Goal: Transaction & Acquisition: Purchase product/service

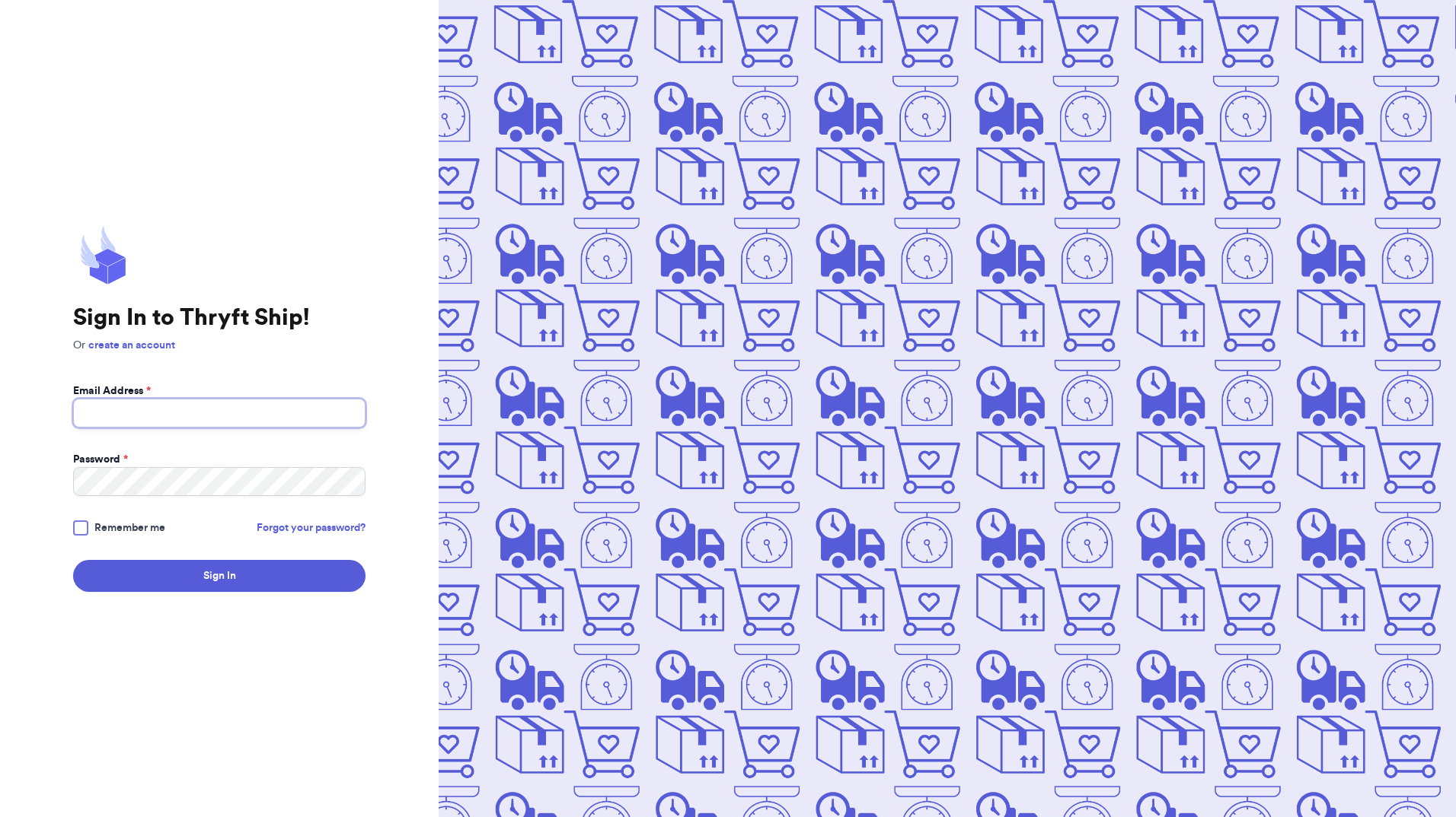
click at [135, 419] on input "Email Address *" at bounding box center [219, 414] width 293 height 29
type input "[EMAIL_ADDRESS][DOMAIN_NAME]"
click at [73, 560] on button "Sign In" at bounding box center [219, 575] width 293 height 32
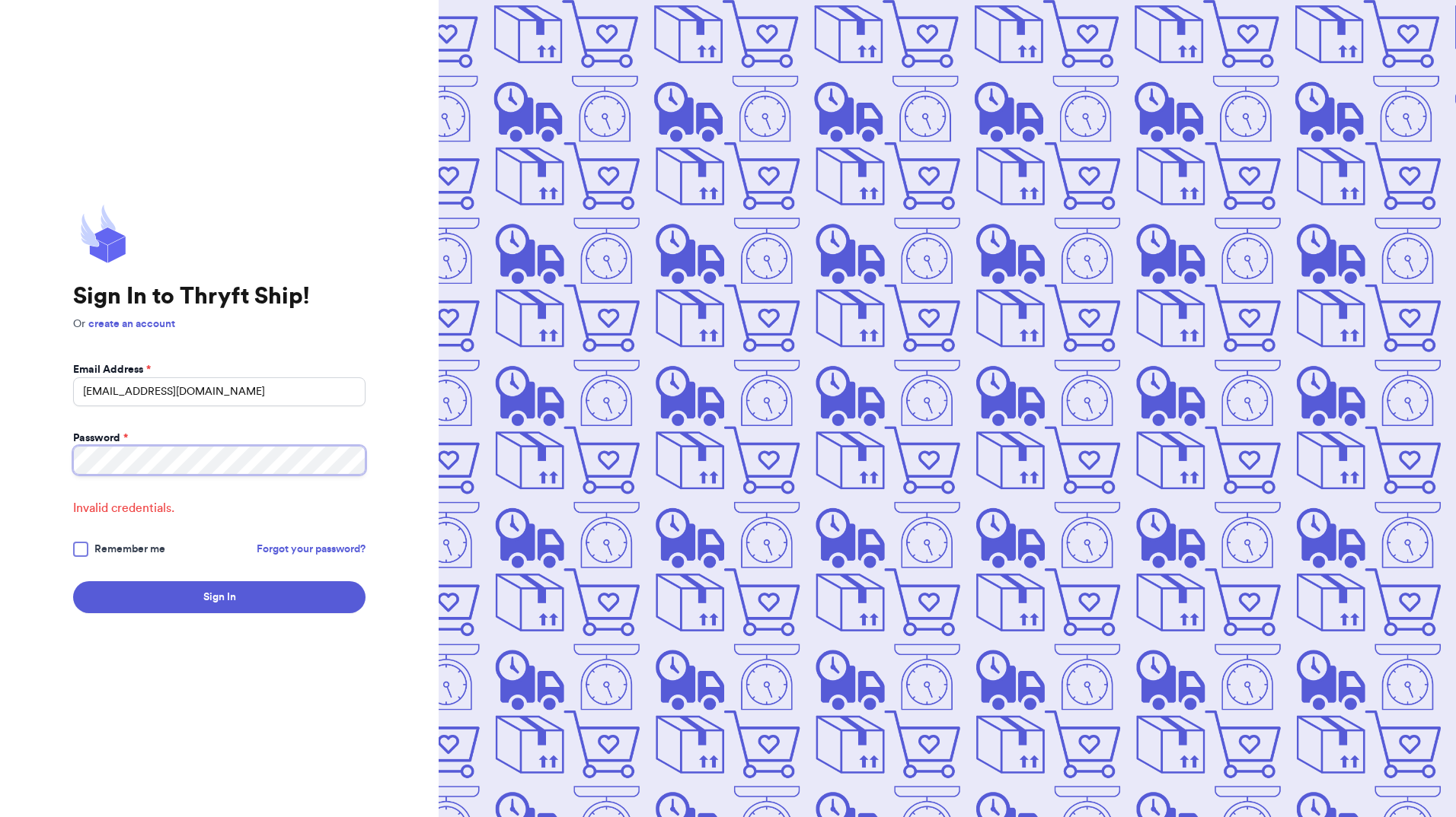
click at [73, 581] on button "Sign In" at bounding box center [219, 597] width 293 height 32
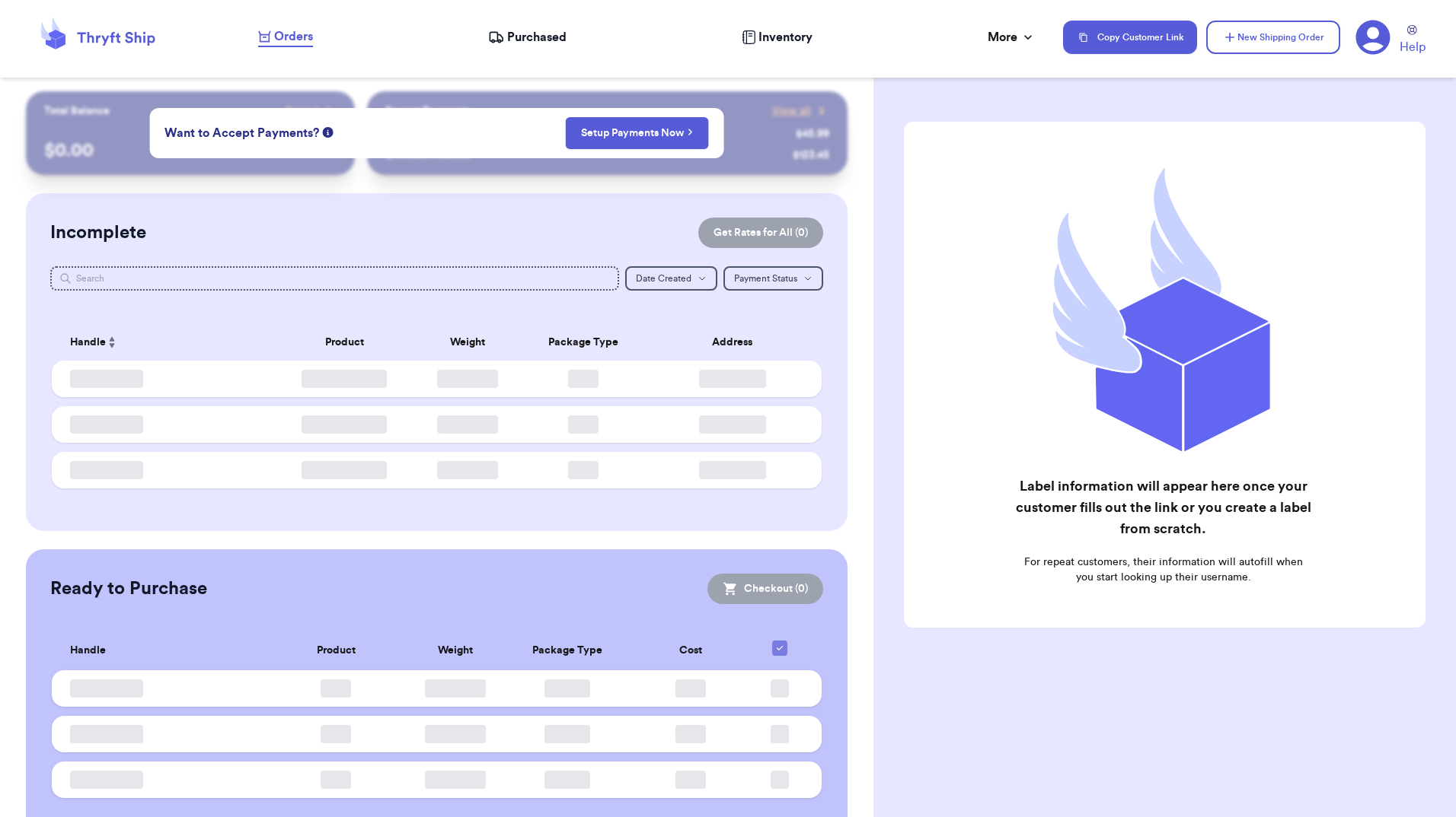
checkbox input "false"
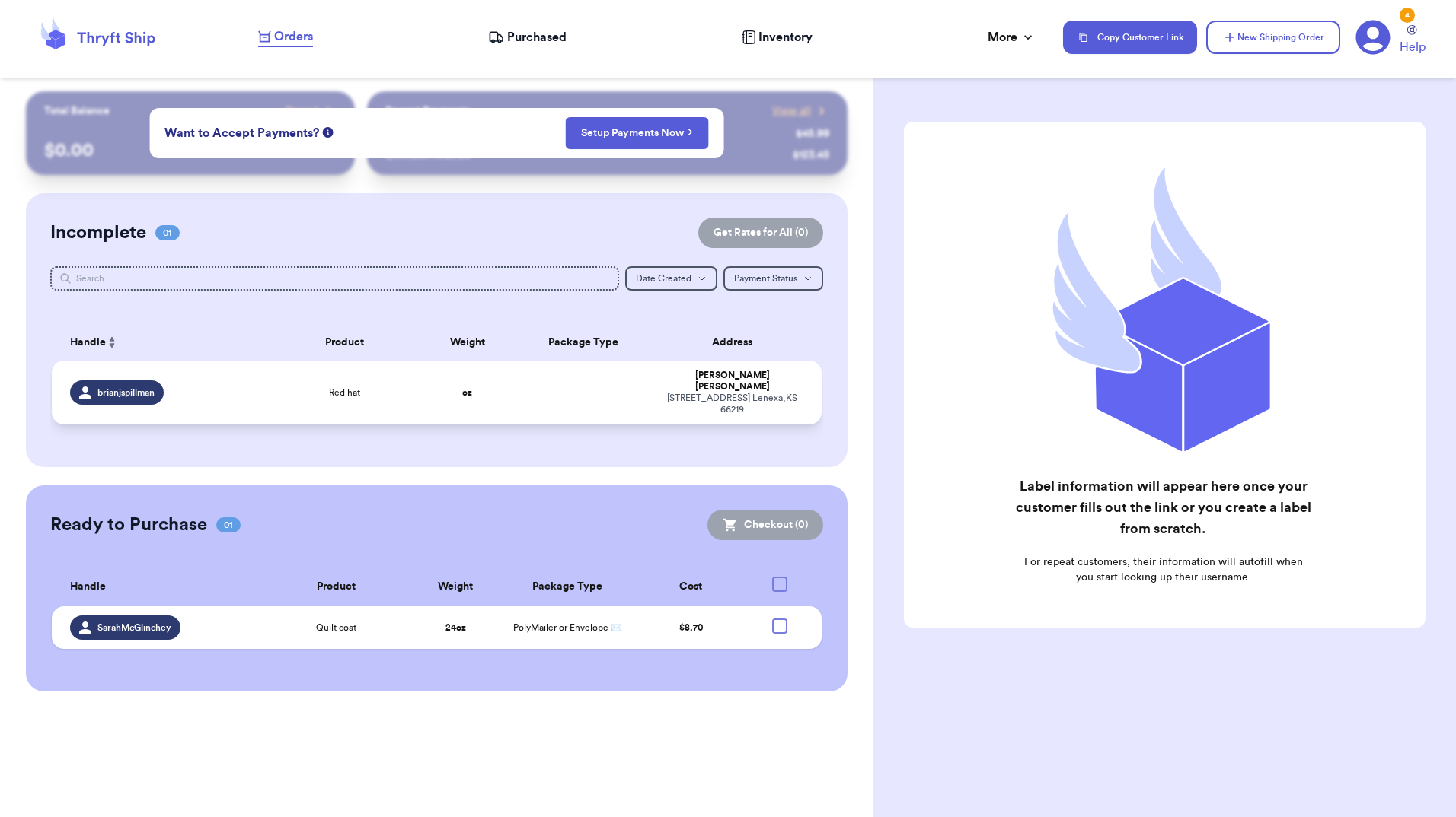
click at [664, 393] on div "[STREET_ADDRESS]" at bounding box center [731, 404] width 142 height 23
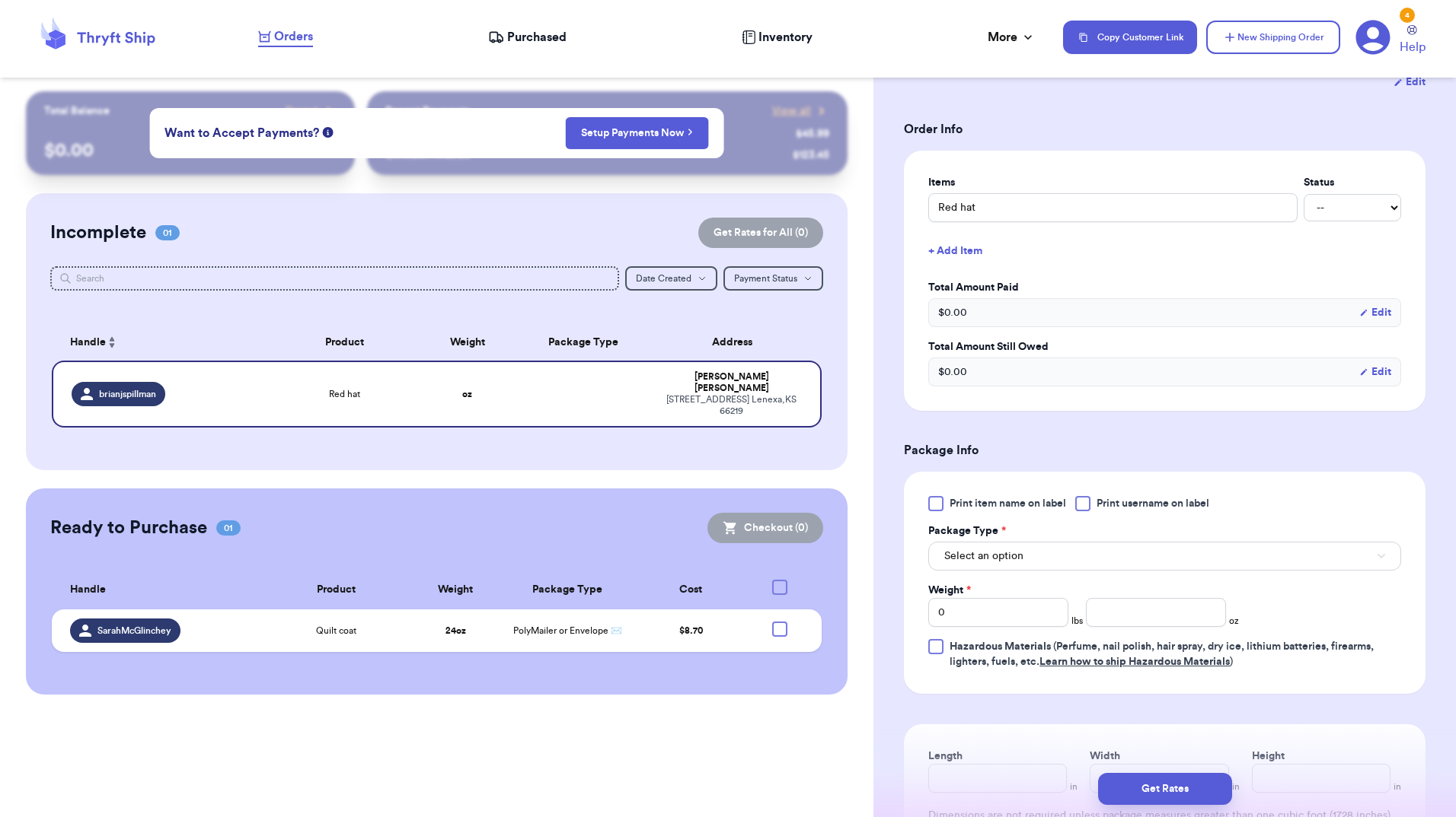
scroll to position [304, 0]
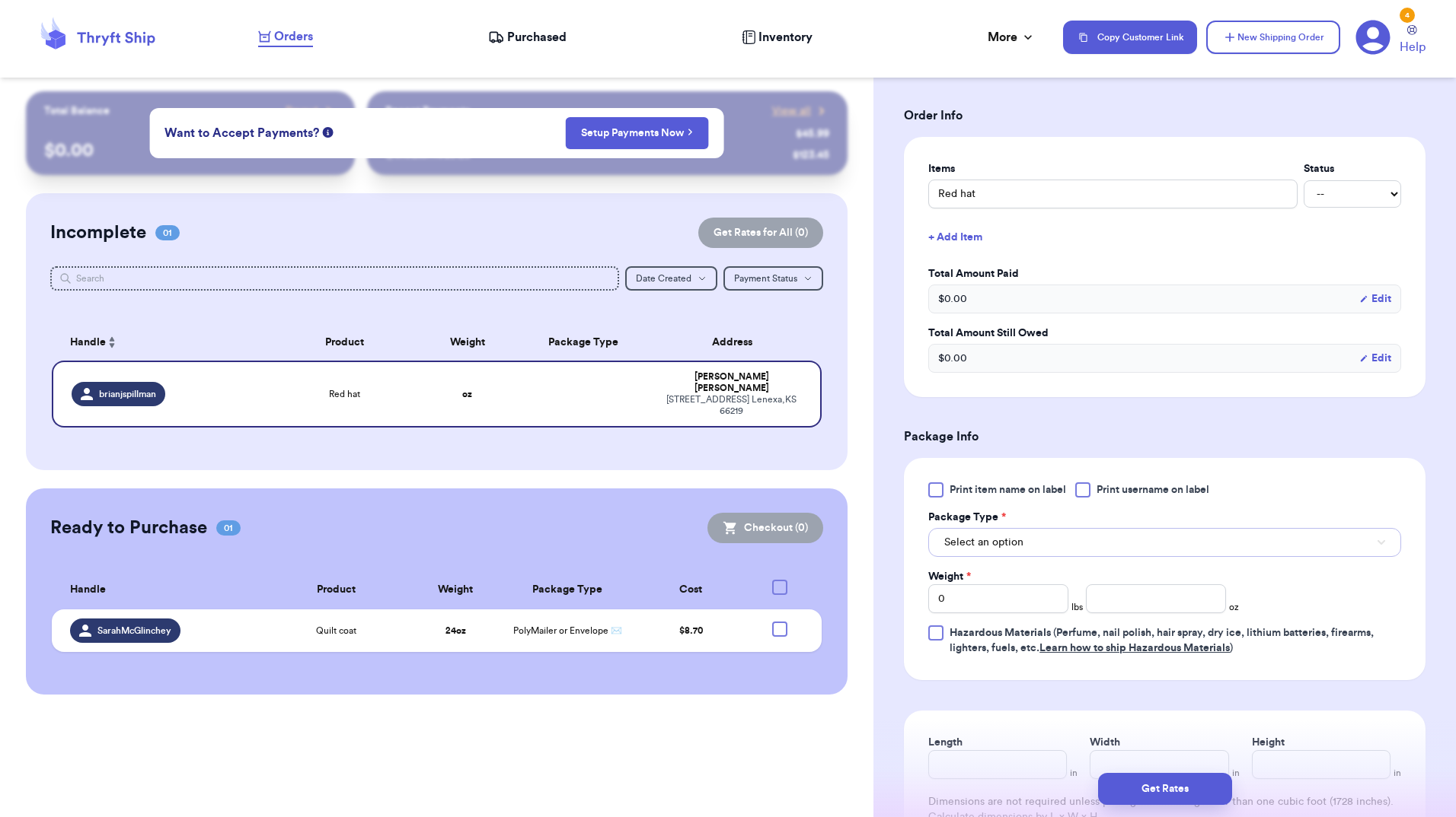
click at [996, 544] on span "Select an option" at bounding box center [984, 543] width 79 height 15
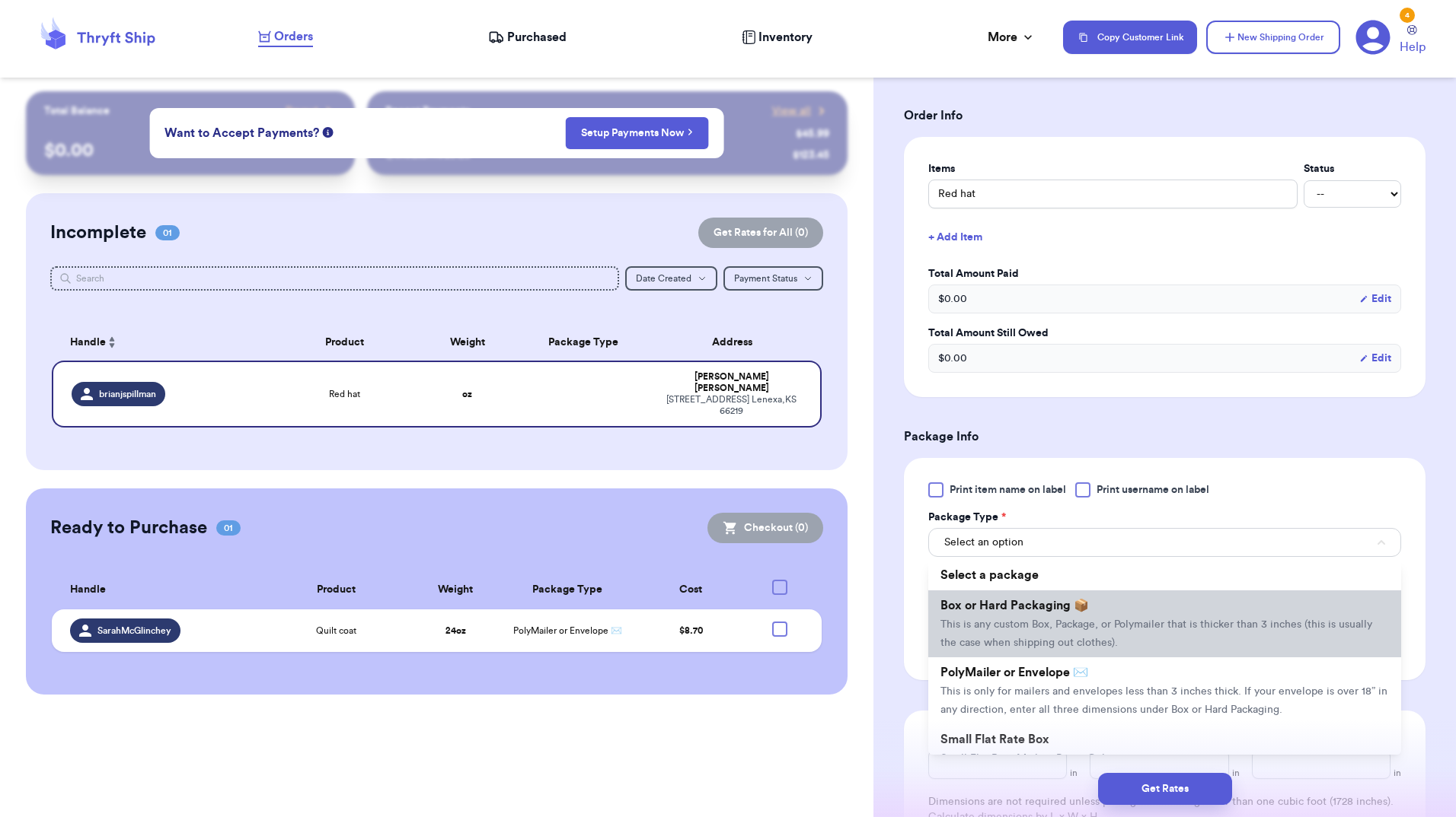
click at [984, 609] on span "Box or Hard Packaging 📦" at bounding box center [1015, 605] width 149 height 12
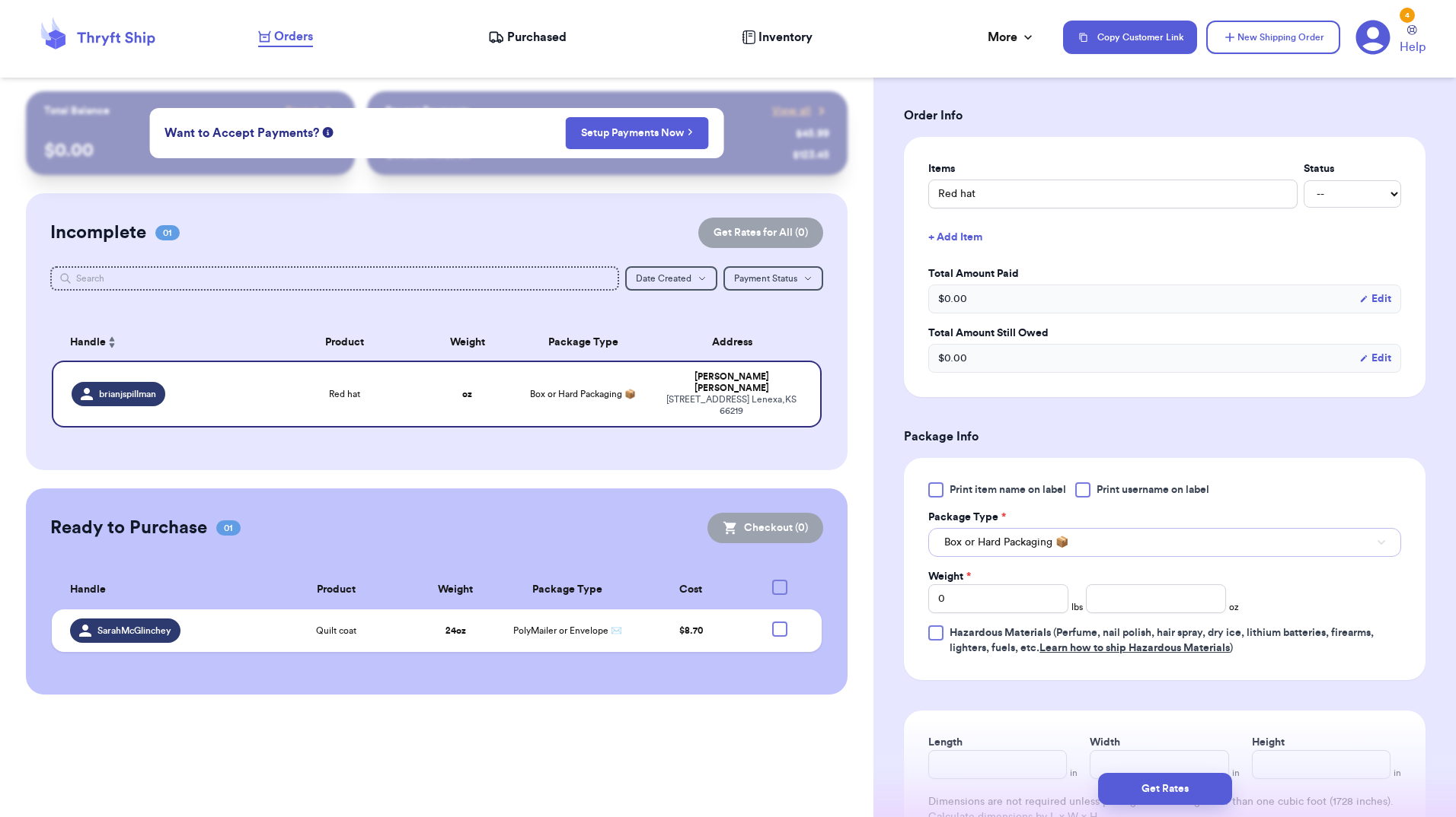
click at [1016, 544] on span "Box or Hard Packaging 📦" at bounding box center [1006, 543] width 124 height 15
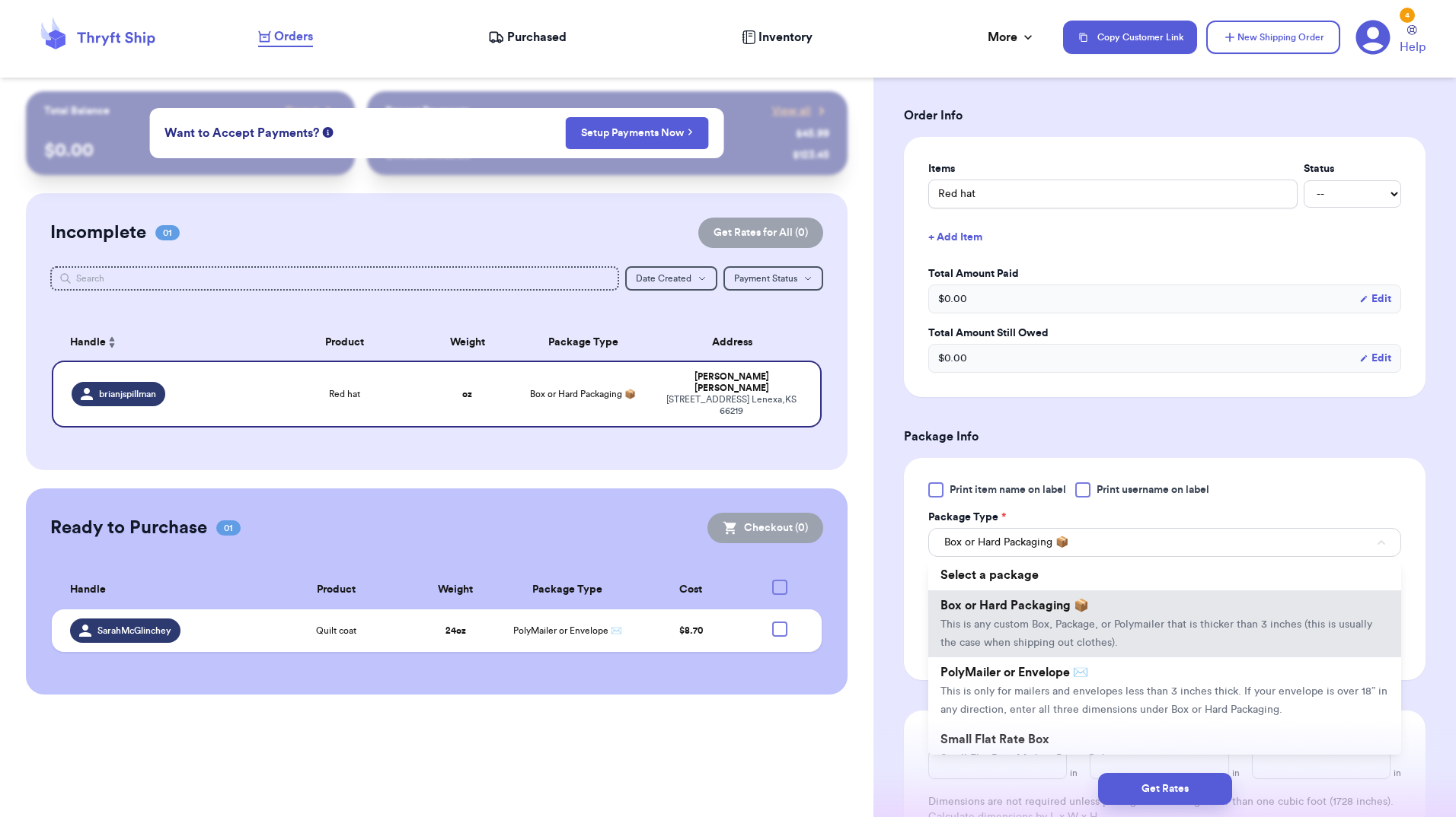
drag, startPoint x: 993, startPoint y: 674, endPoint x: 1017, endPoint y: 630, distance: 50.1
click at [995, 675] on span "PolyMailer or Envelope ✉️" at bounding box center [1015, 673] width 148 height 12
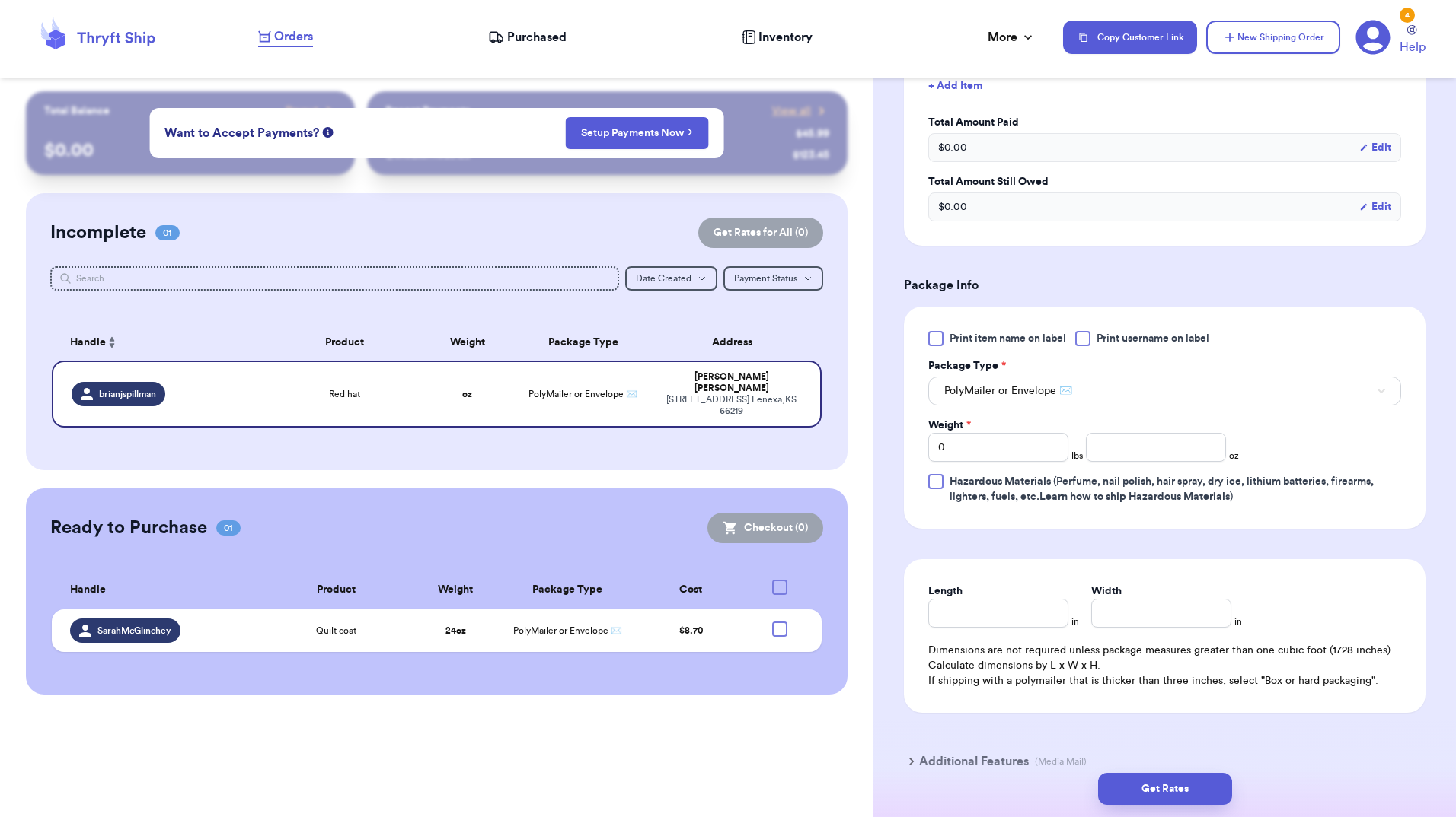
scroll to position [457, 0]
click at [1052, 446] on input "0" at bounding box center [998, 447] width 140 height 29
type input "00"
type input "00.5"
type input "00"
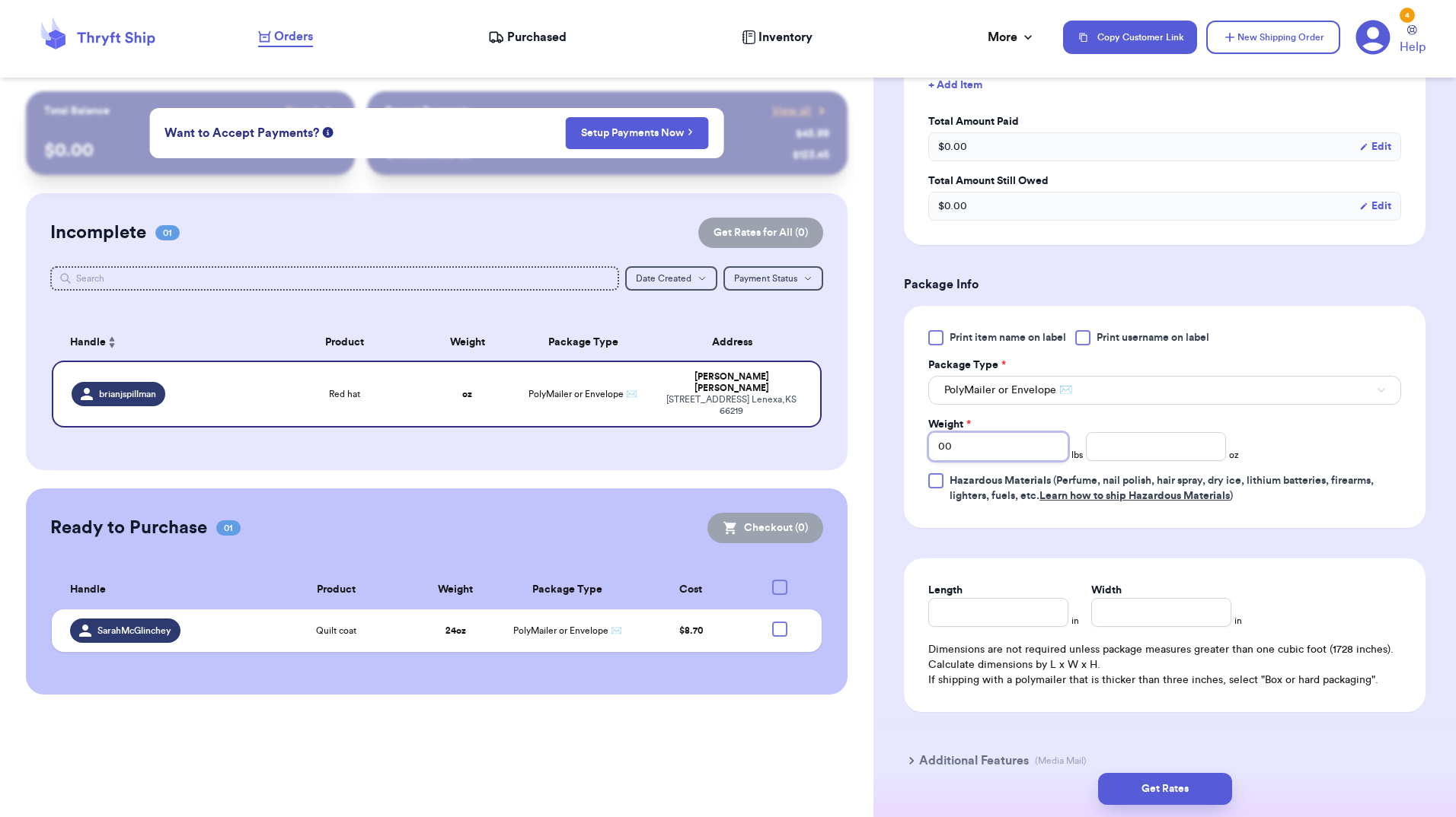
type input "0"
type input "0.5"
click at [1395, 451] on div "Print item name on label Print username on label Package Type * PolyMailer or E…" at bounding box center [1164, 417] width 521 height 222
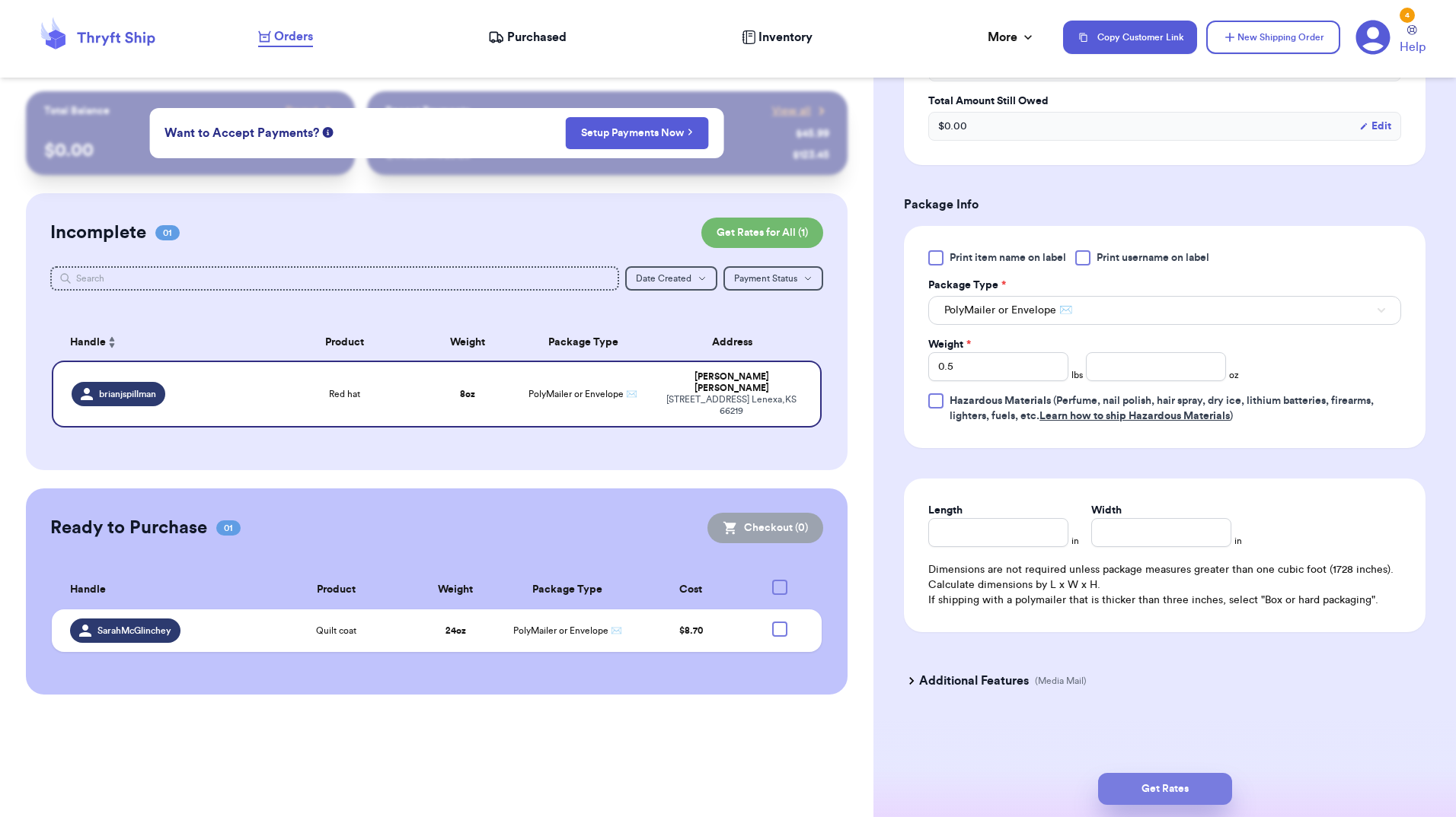
scroll to position [538, 0]
click at [1183, 786] on button "Get Rates" at bounding box center [1165, 789] width 134 height 32
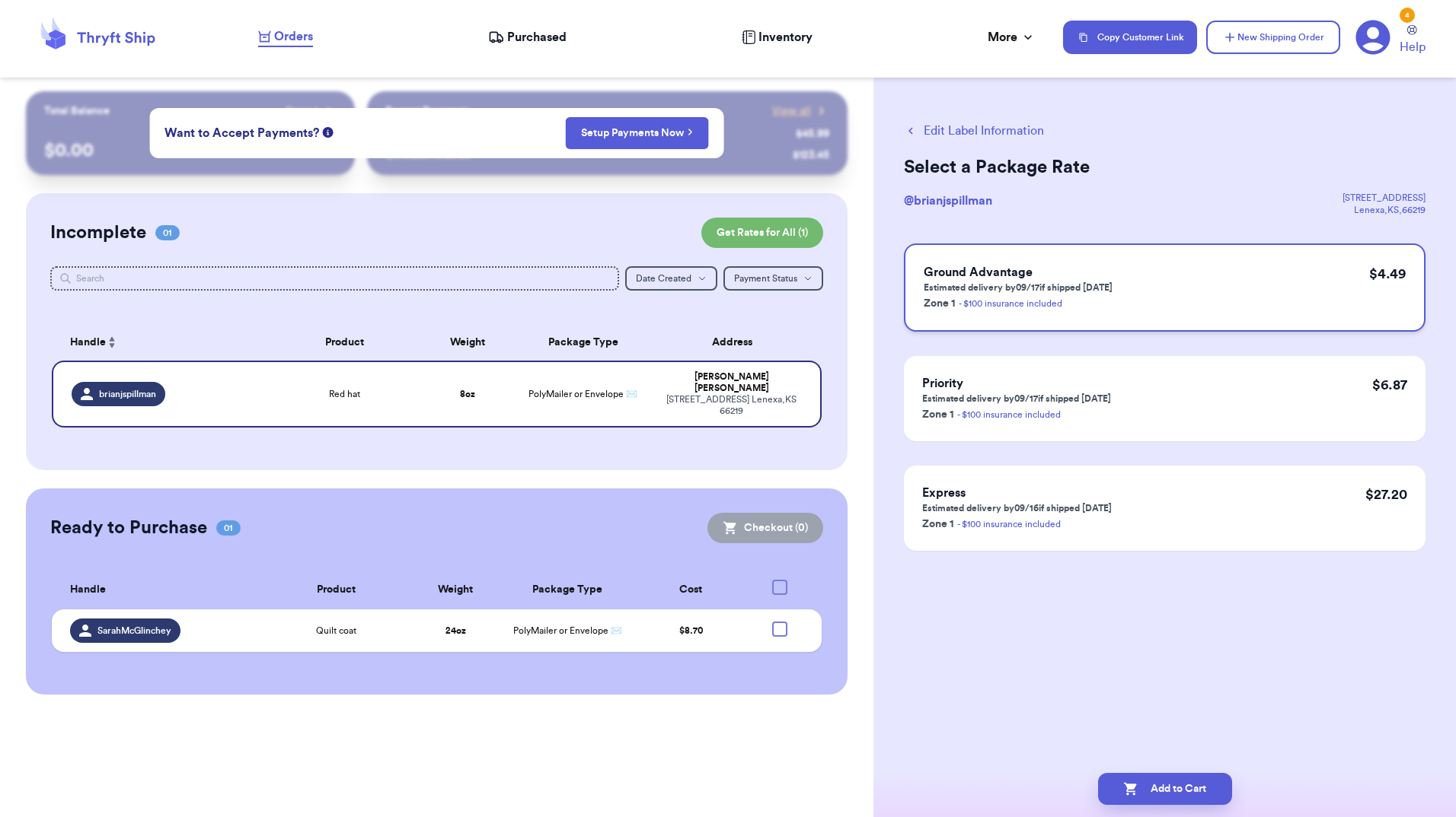
click at [1084, 290] on p "Estimated delivery by 09/17 if shipped [DATE]" at bounding box center [1017, 287] width 188 height 12
click at [1157, 789] on button "Add to Cart" at bounding box center [1165, 789] width 134 height 32
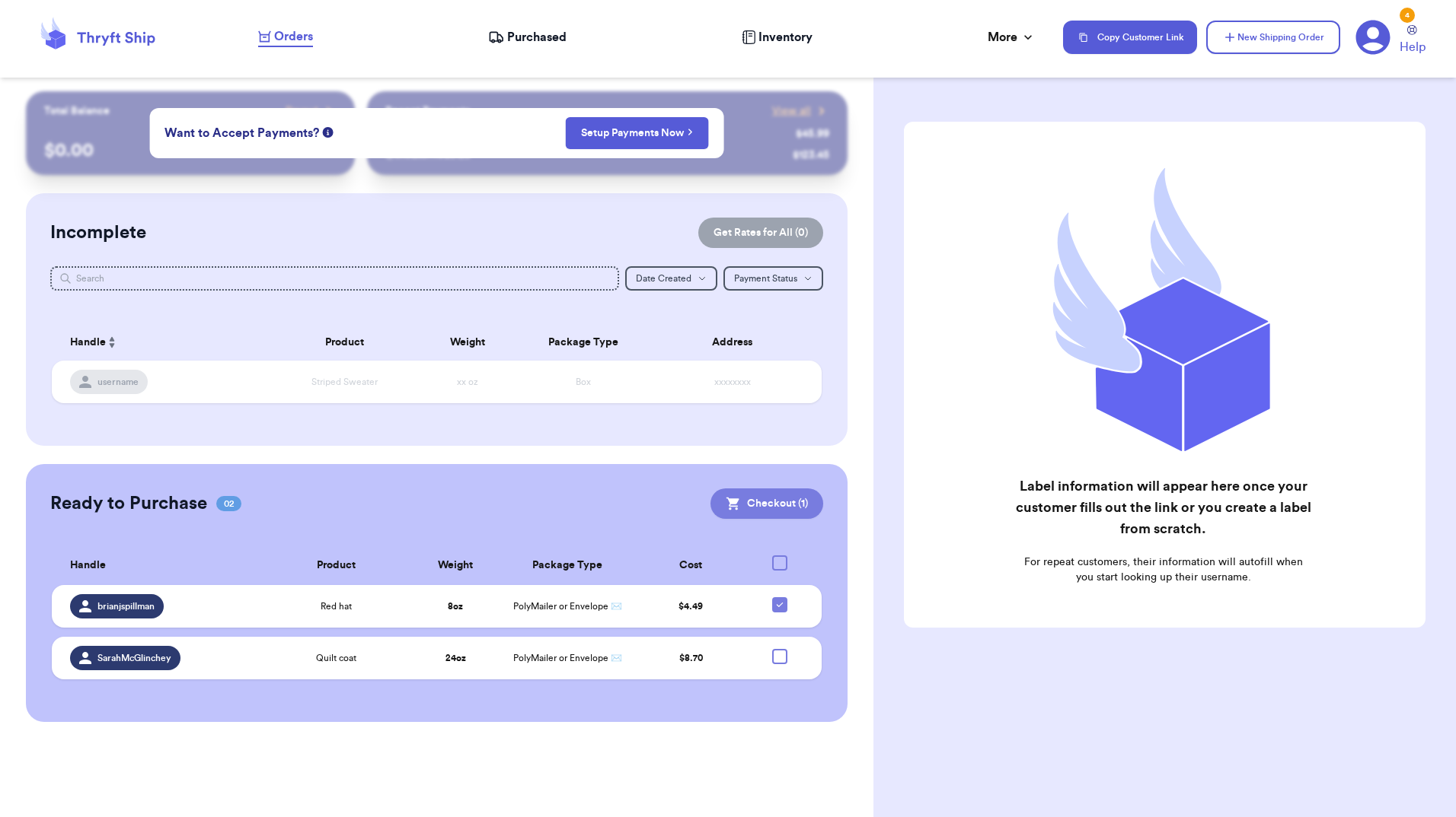
click at [758, 498] on button "Checkout ( 1 )" at bounding box center [767, 503] width 113 height 30
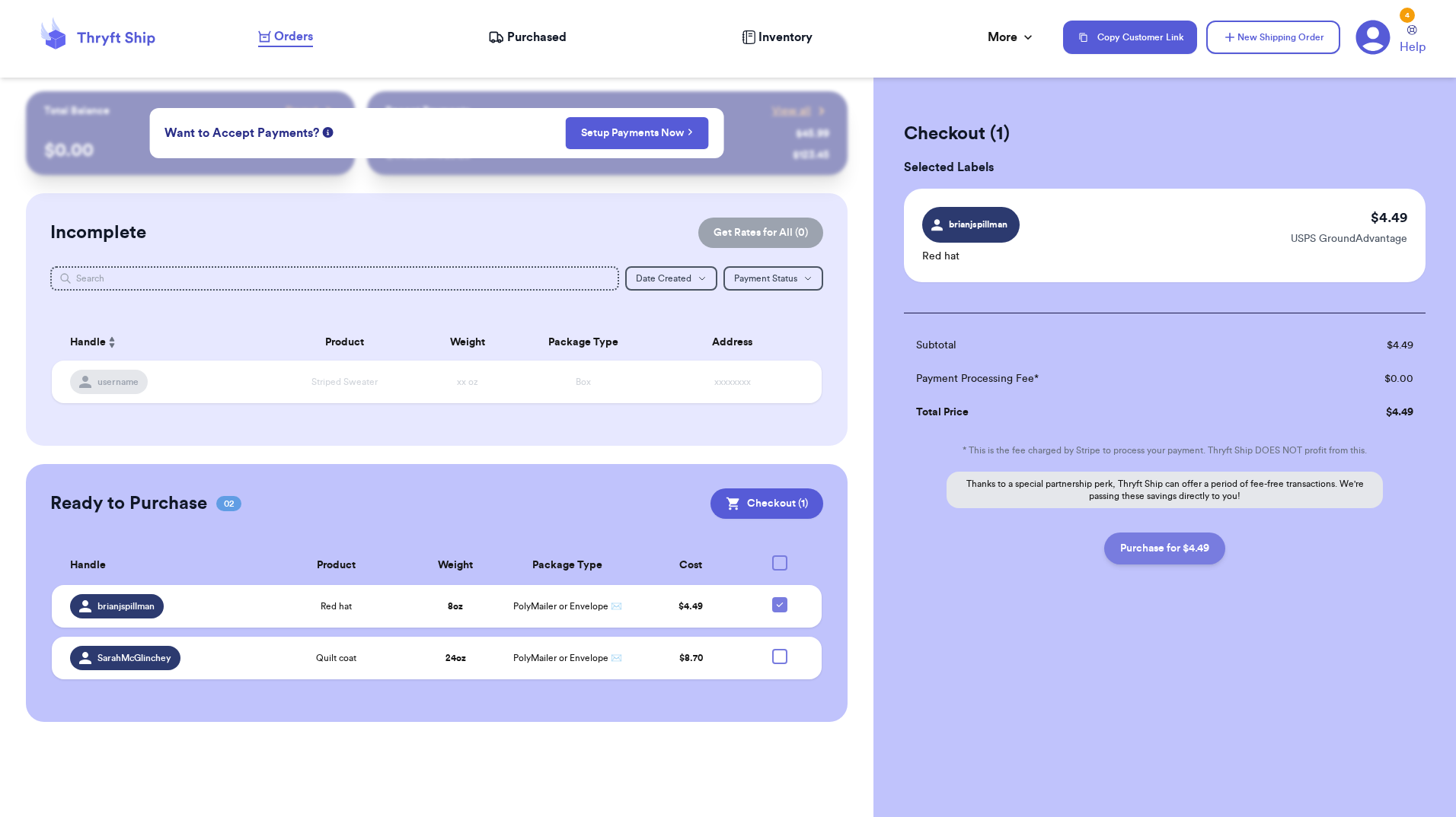
click at [1155, 550] on button "Purchase for $4.49" at bounding box center [1164, 548] width 121 height 32
checkbox input "false"
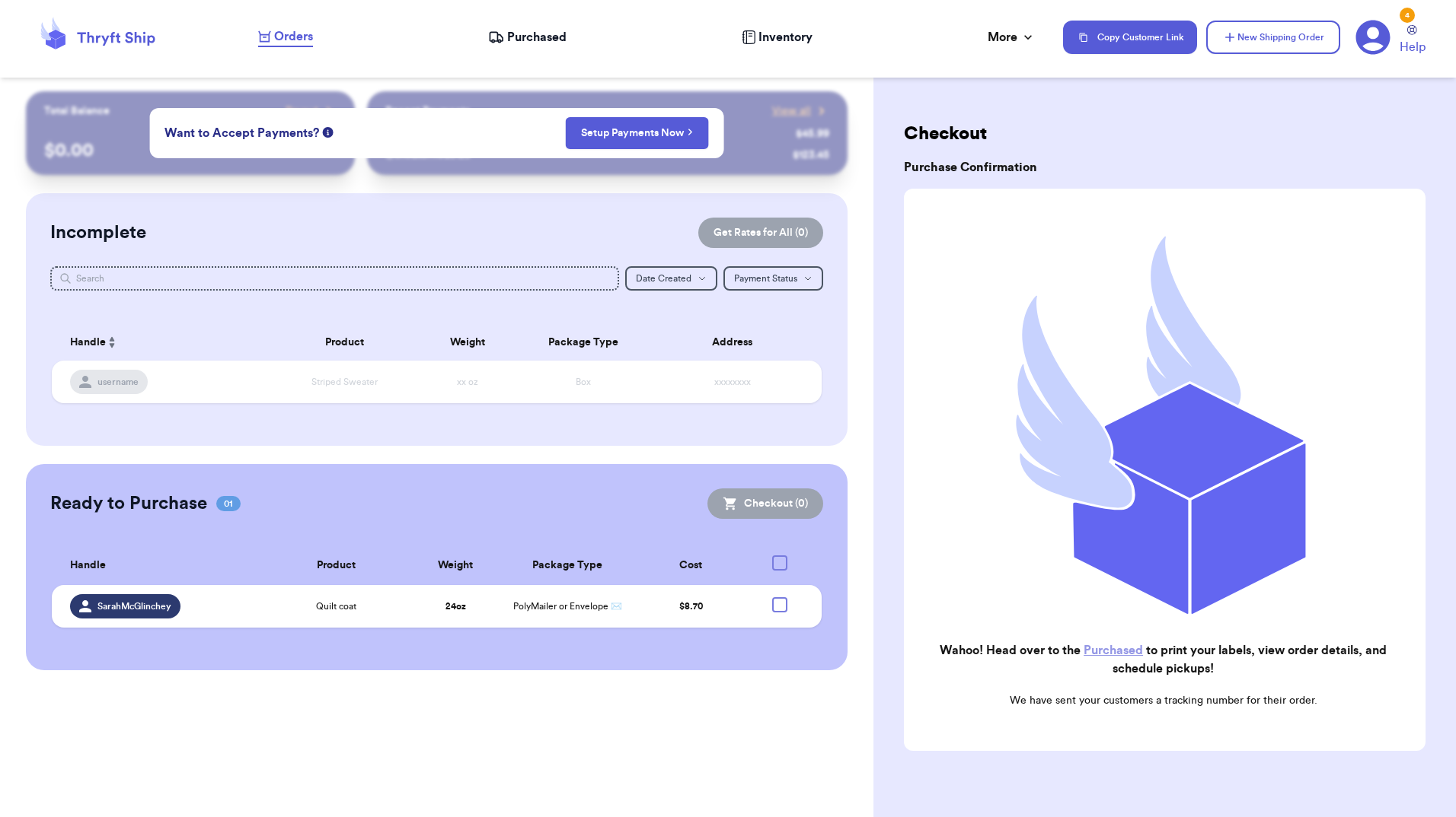
click at [543, 36] on span "Purchased" at bounding box center [536, 37] width 59 height 18
